Goal: Transaction & Acquisition: Subscribe to service/newsletter

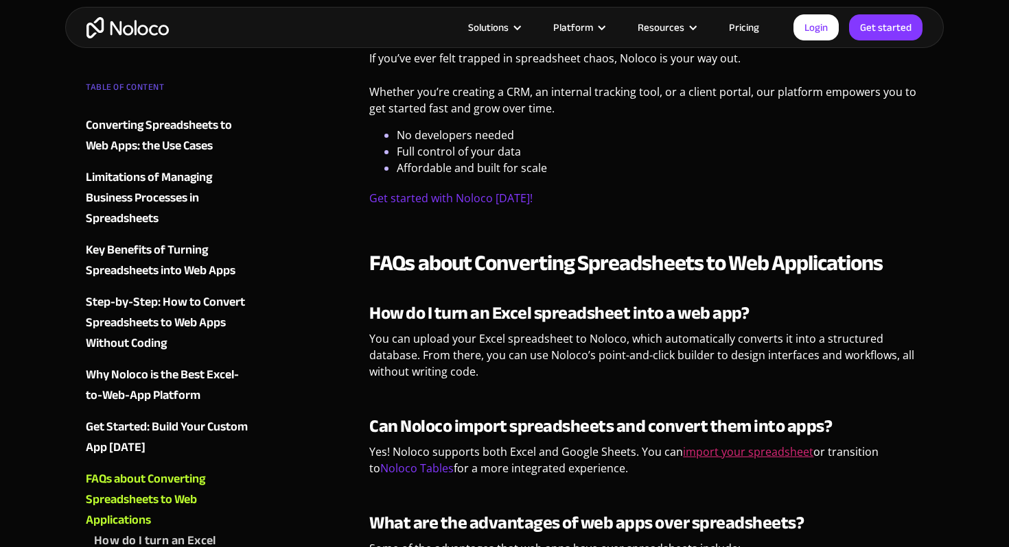
click at [727, 449] on link "import your spreadsheet" at bounding box center [748, 452] width 130 height 15
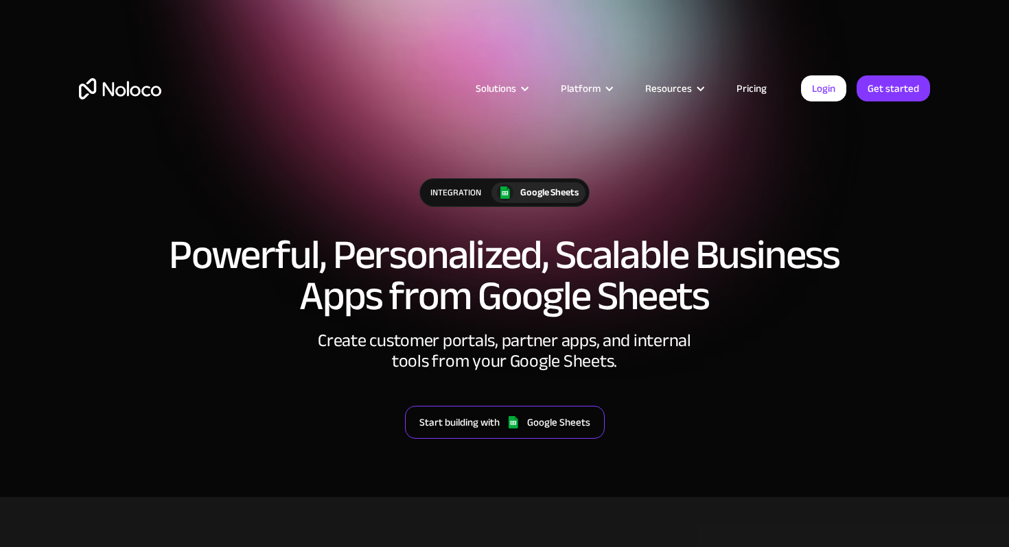
click at [578, 420] on div "Google Sheets" at bounding box center [558, 423] width 63 height 18
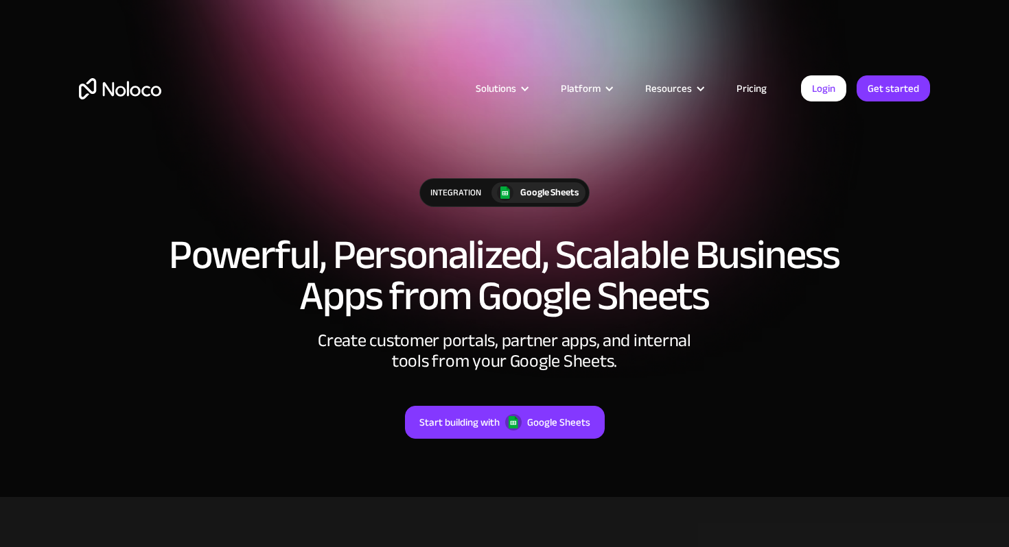
click at [751, 82] on link "Pricing" at bounding box center [751, 89] width 64 height 18
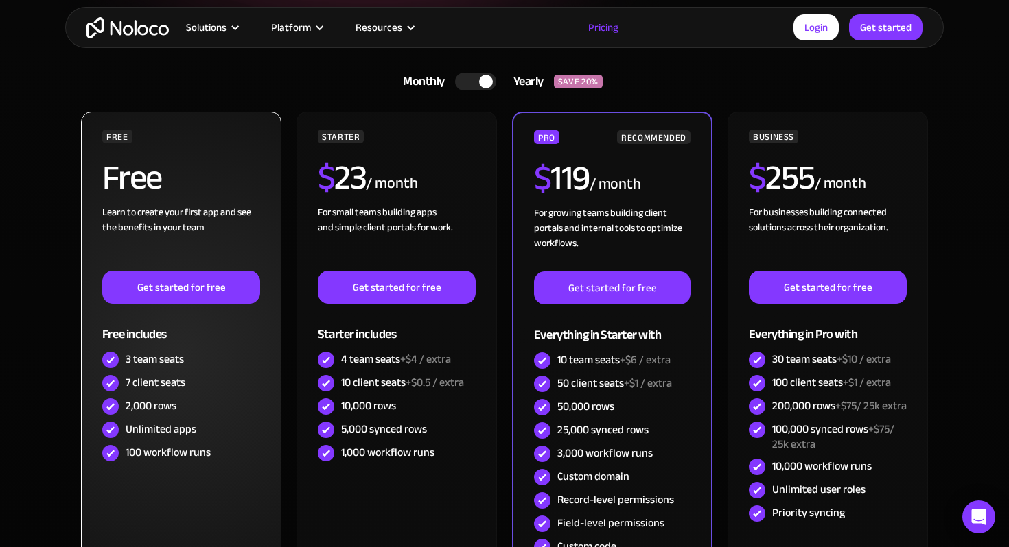
scroll to position [292, 0]
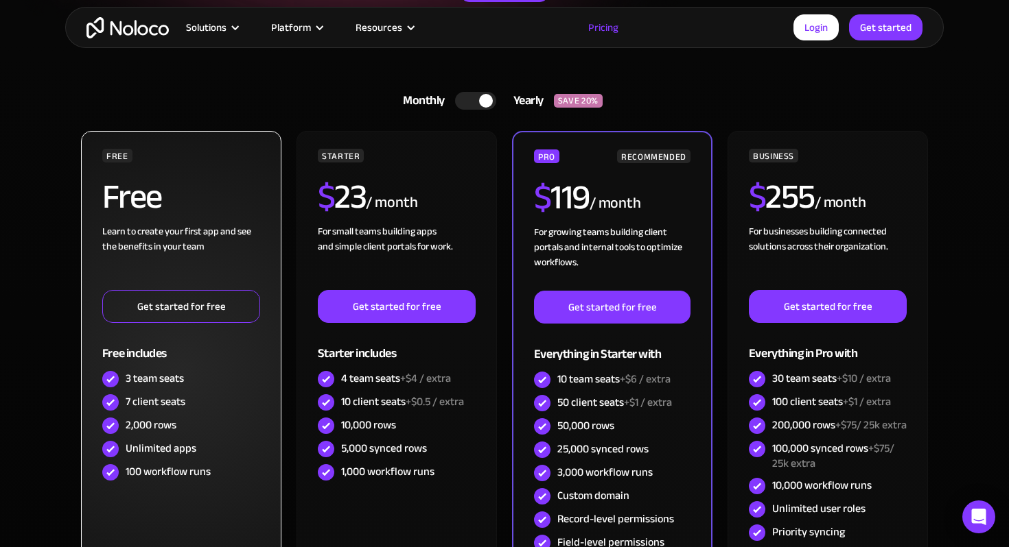
click at [232, 309] on link "Get started for free" at bounding box center [181, 306] width 158 height 33
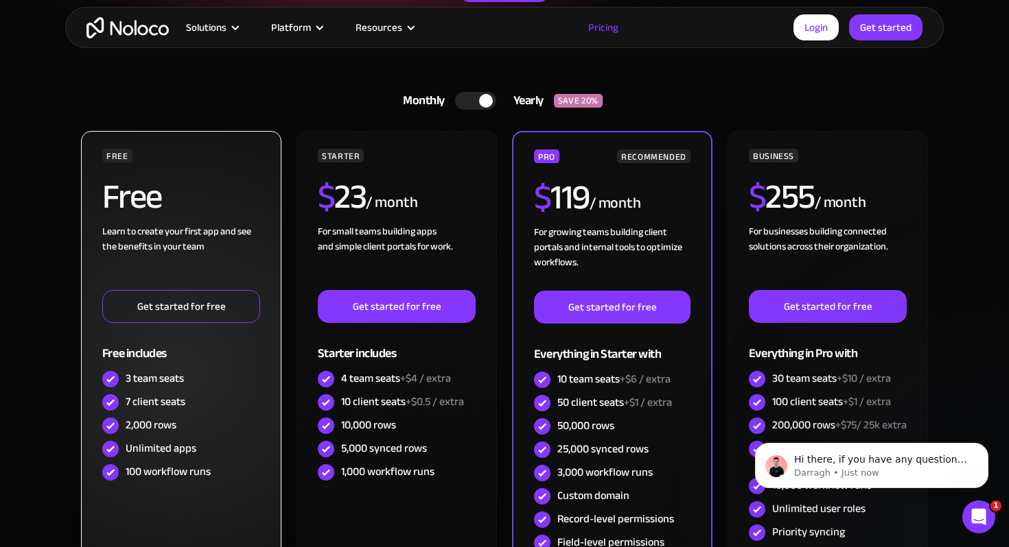
scroll to position [0, 0]
